Goal: Information Seeking & Learning: Check status

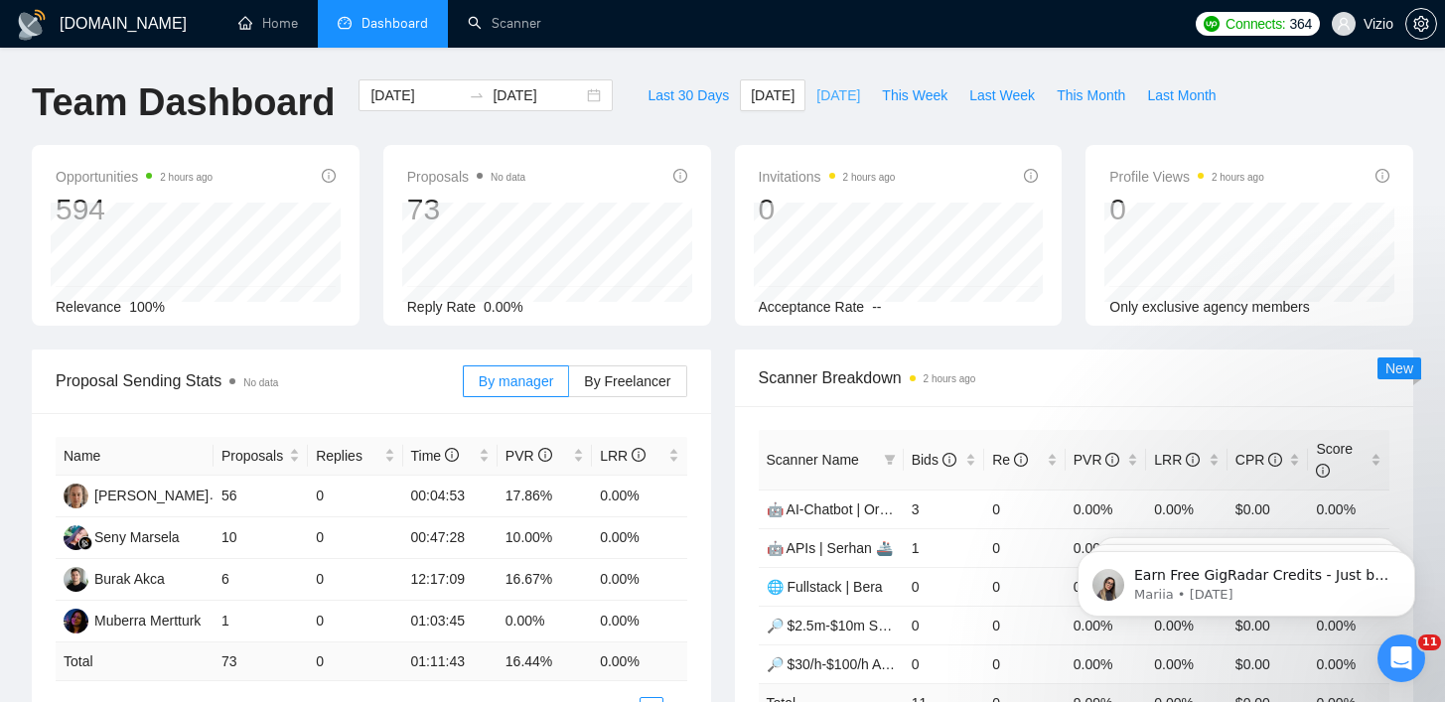
click at [805, 82] on button "[DATE]" at bounding box center [838, 95] width 66 height 32
type input "[DATE]"
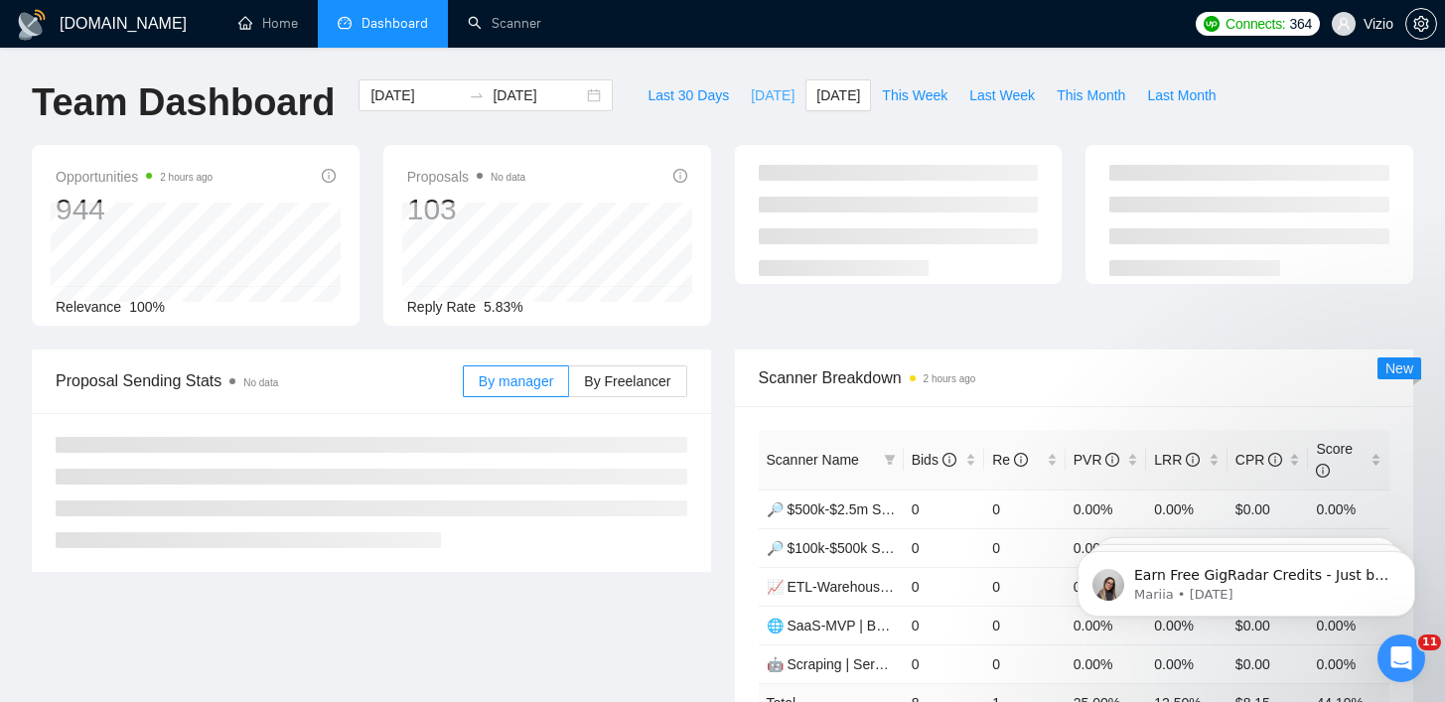
click at [769, 89] on span "[DATE]" at bounding box center [773, 95] width 44 height 22
type input "[DATE]"
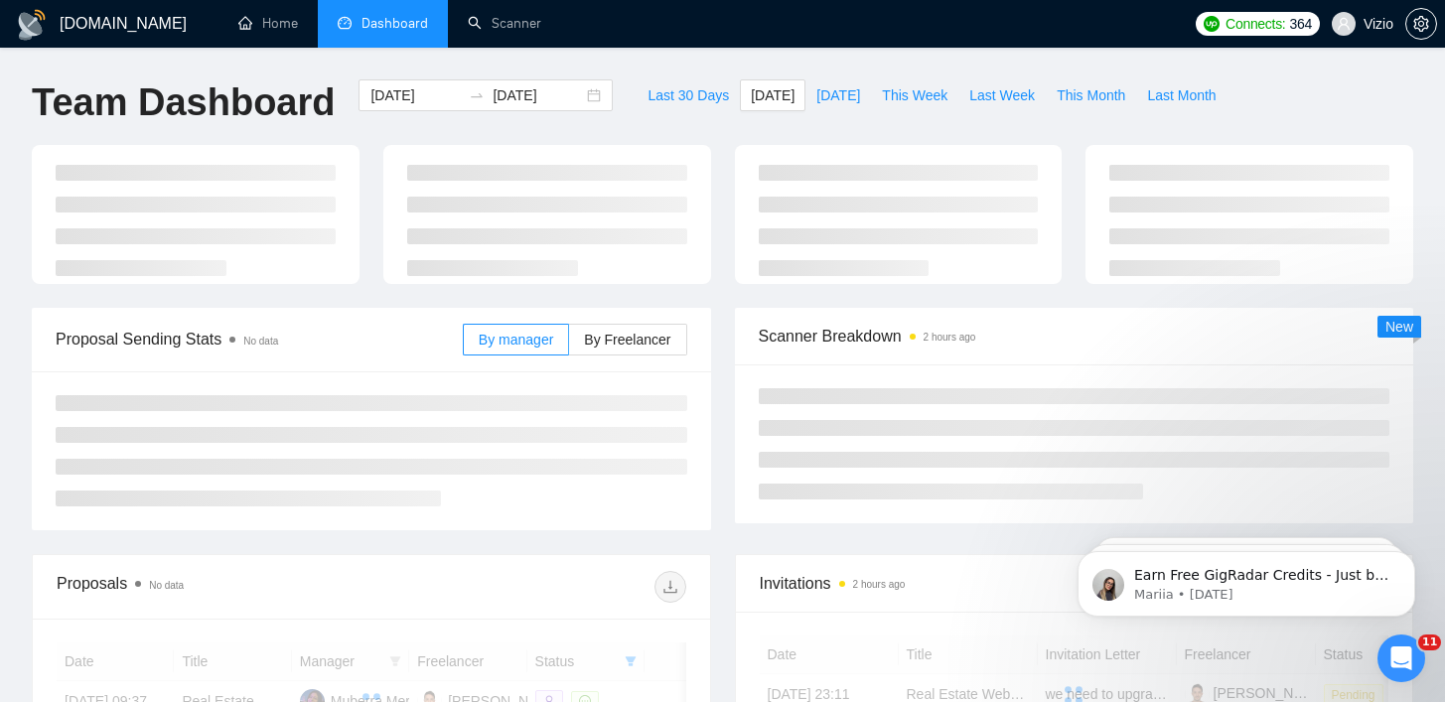
click at [724, 58] on div "[DOMAIN_NAME] Home Dashboard Scanner Connects: 364 Vizio Team Dashboard [DATE] …" at bounding box center [722, 482] width 1445 height 964
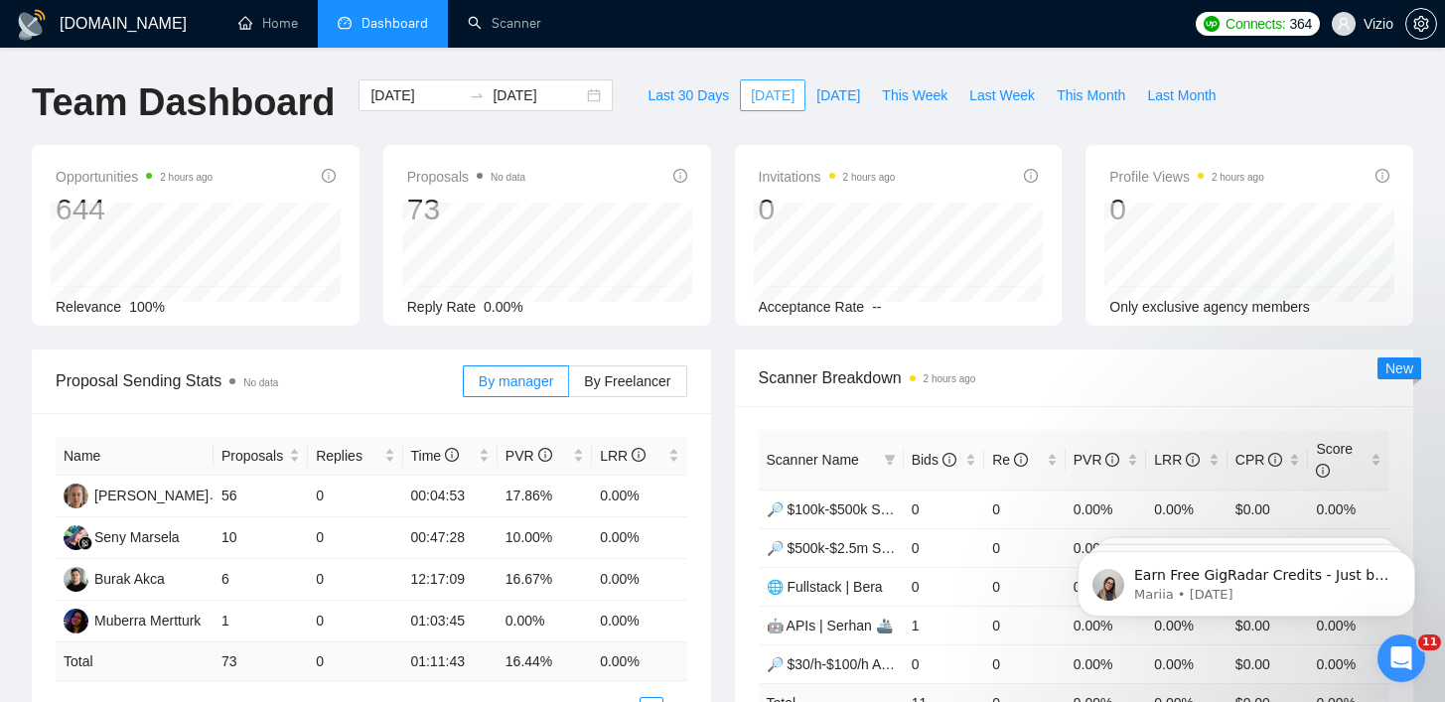
click at [751, 98] on span "[DATE]" at bounding box center [773, 95] width 44 height 22
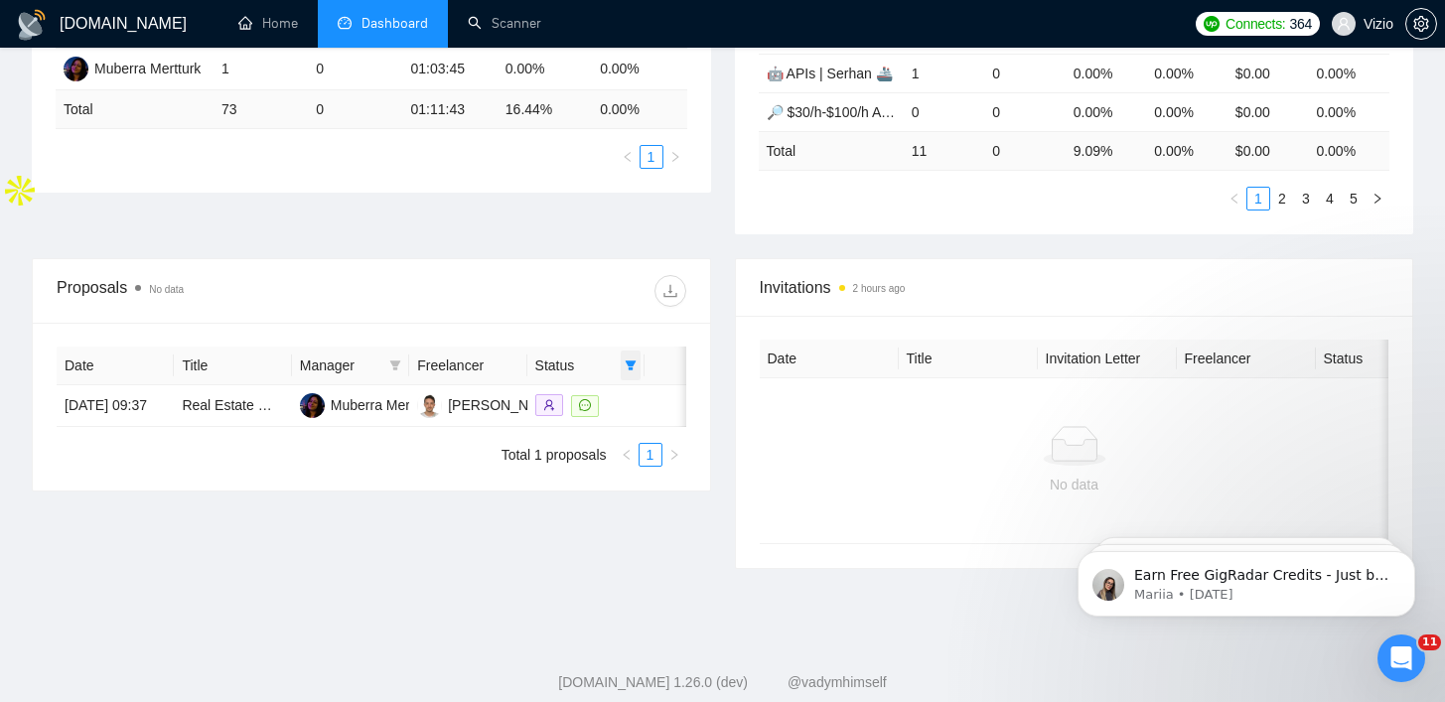
scroll to position [566, 0]
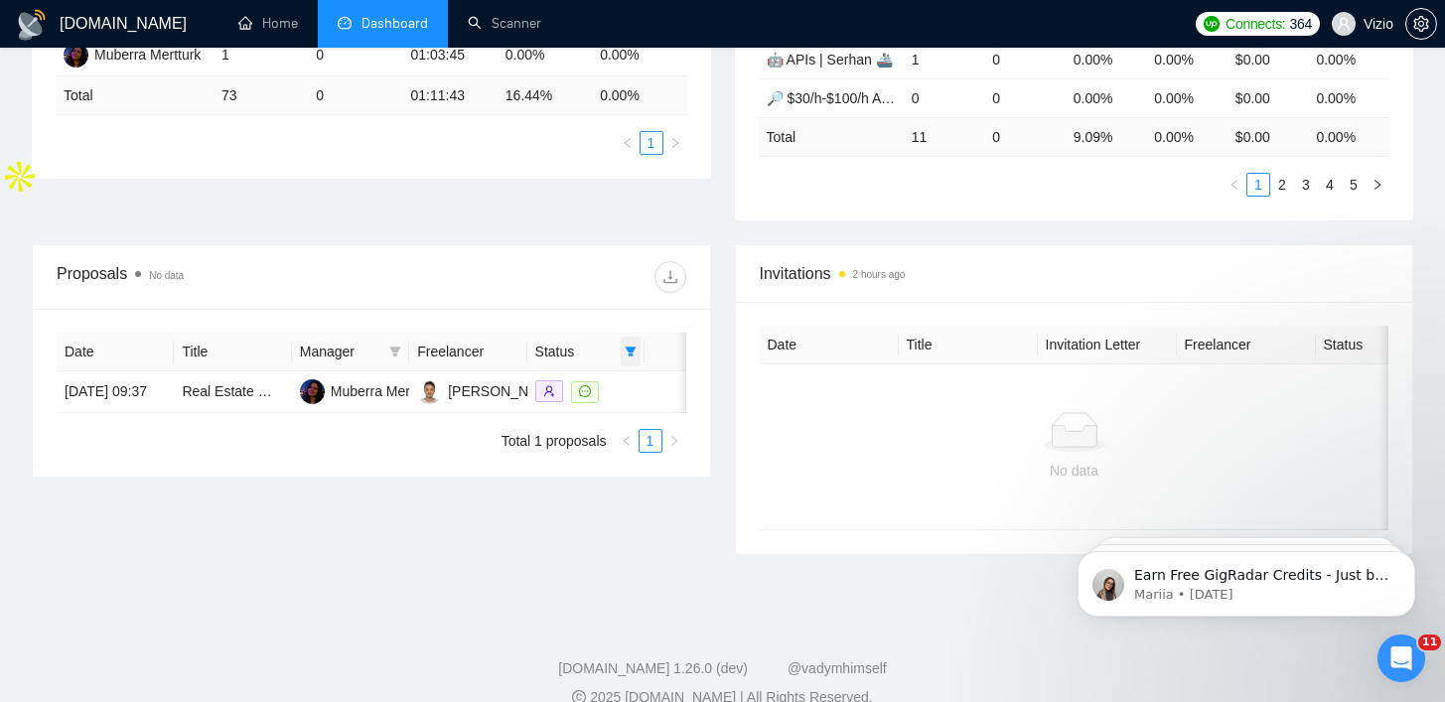
click at [638, 349] on span at bounding box center [631, 352] width 20 height 30
click at [592, 395] on span "Chat" at bounding box center [580, 389] width 95 height 22
checkbox input "false"
click at [594, 260] on div "Proposals No data" at bounding box center [372, 277] width 630 height 64
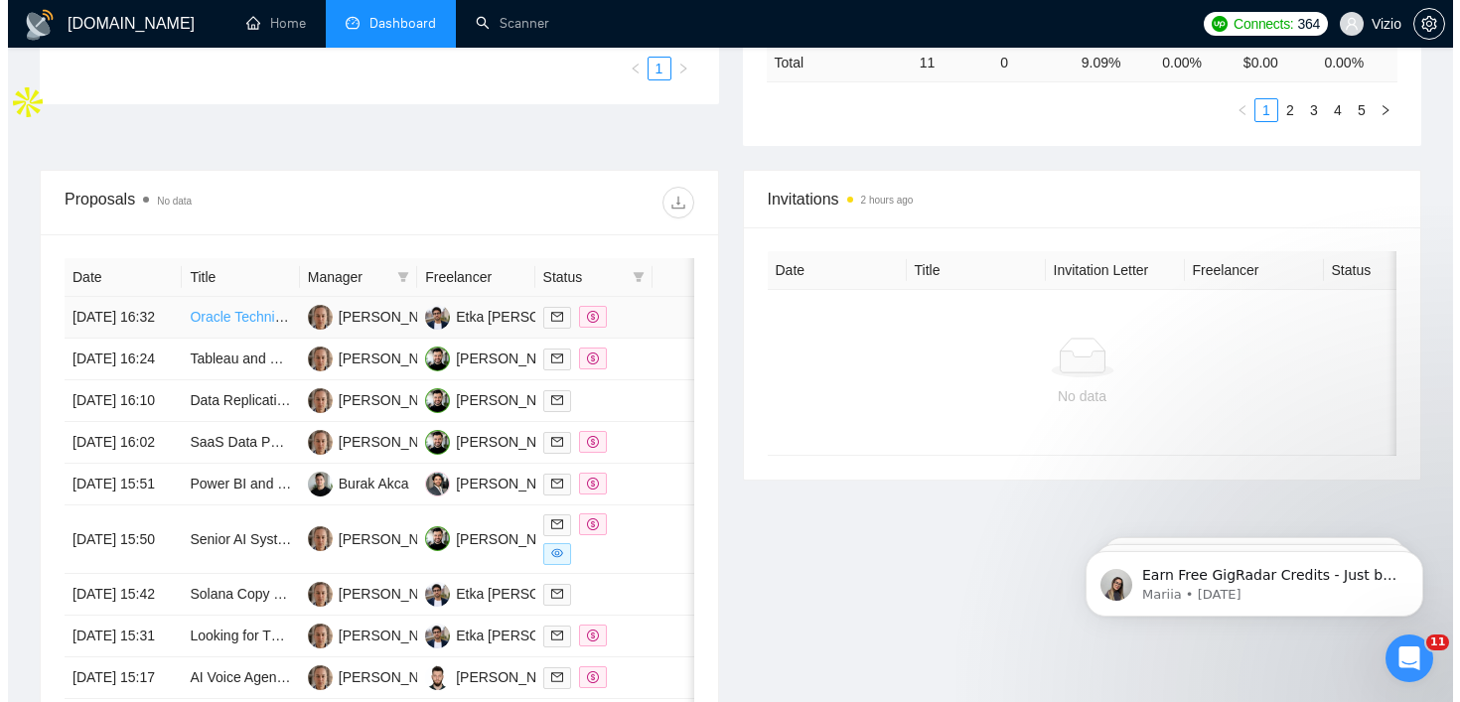
scroll to position [644, 0]
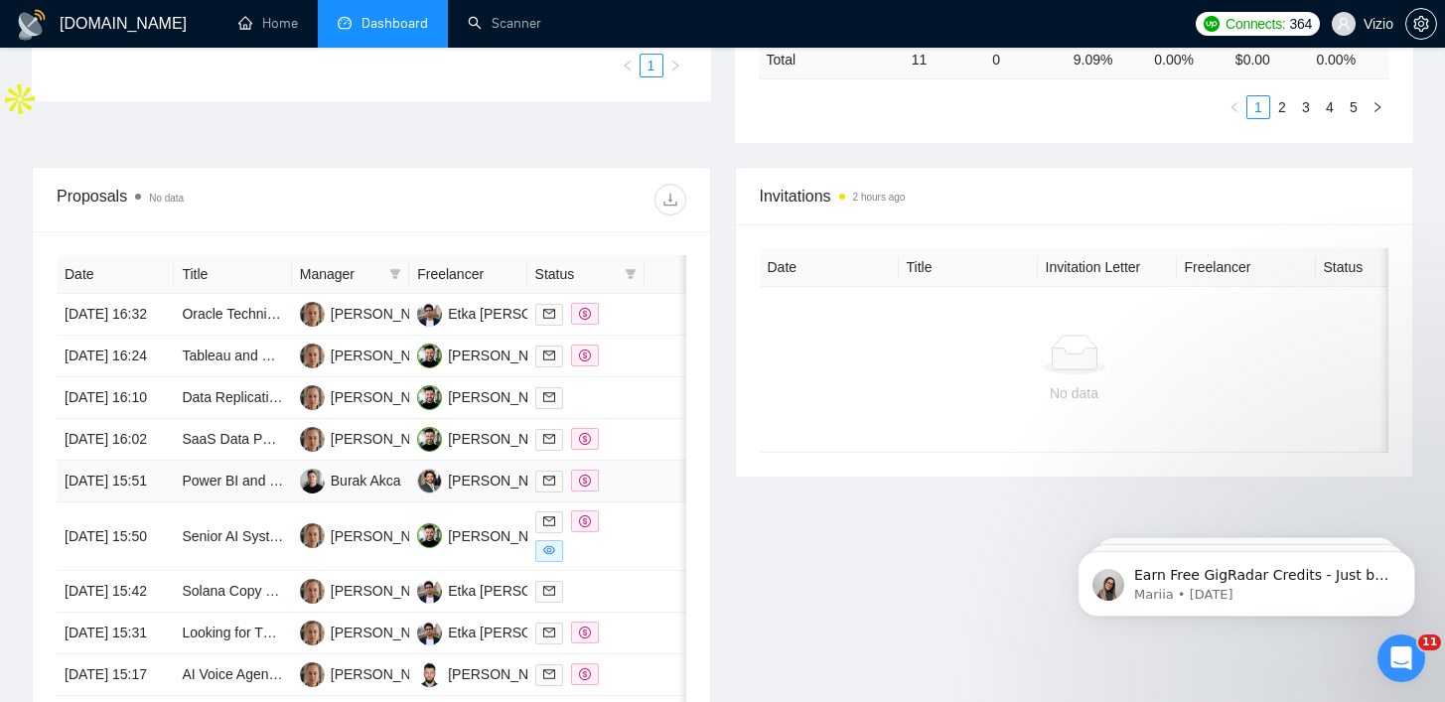
click at [257, 503] on td "Power BI and Dashboarding Visualization" at bounding box center [232, 482] width 117 height 42
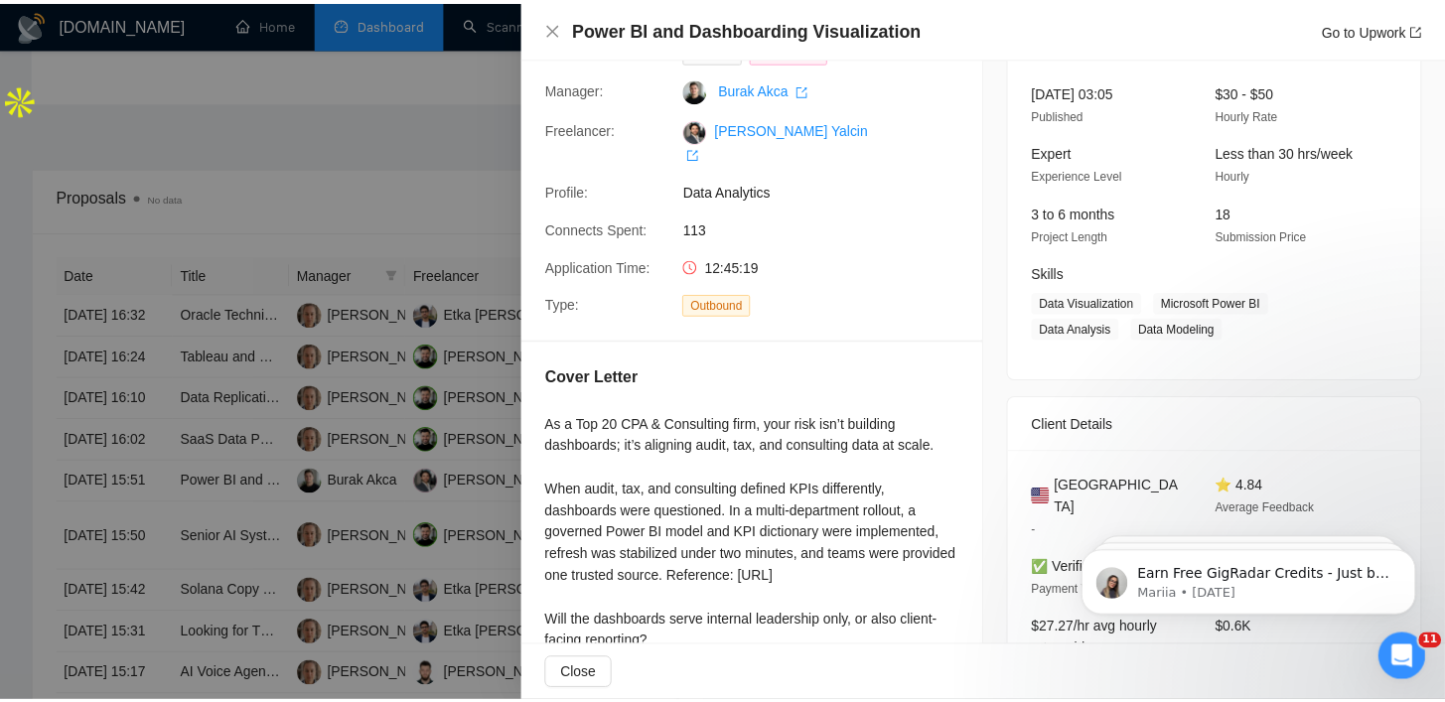
scroll to position [201, 0]
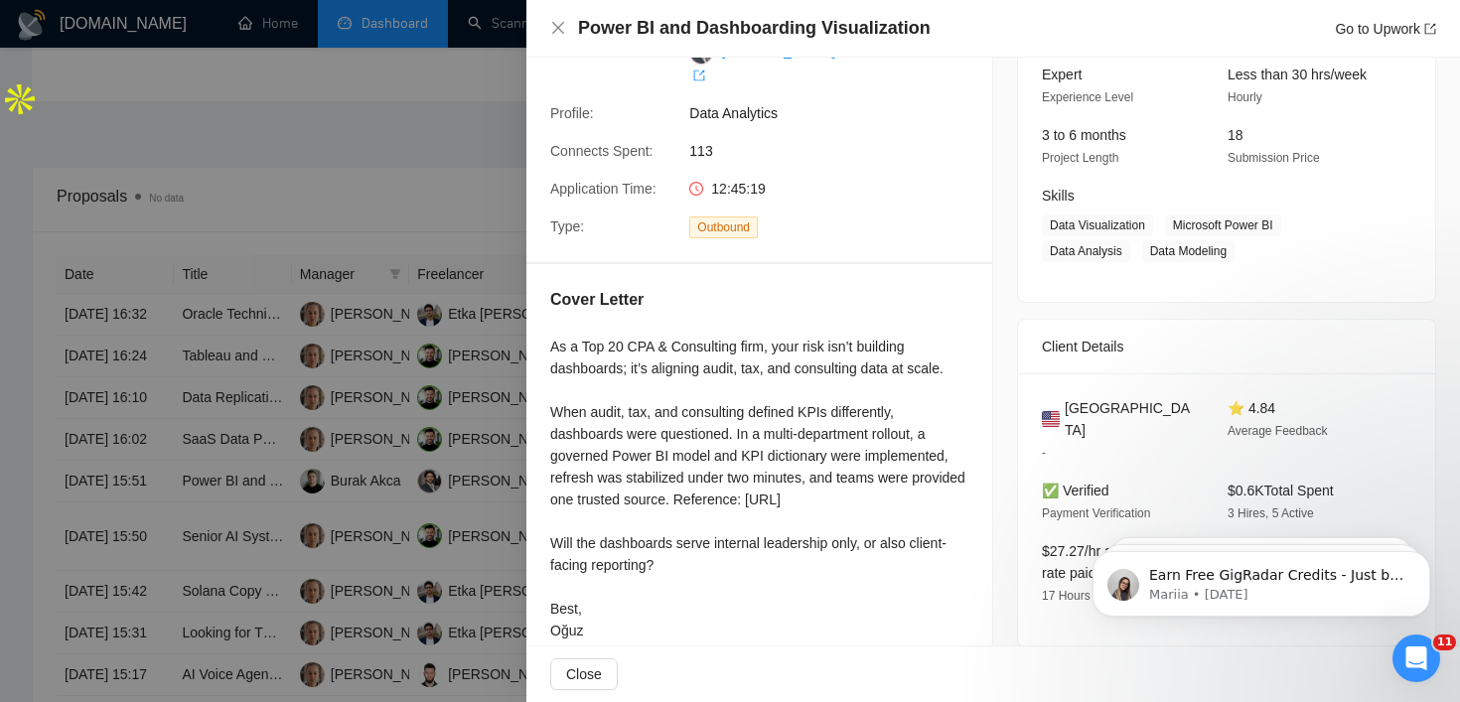
click at [500, 446] on div at bounding box center [730, 351] width 1460 height 702
